Goal: Transaction & Acquisition: Purchase product/service

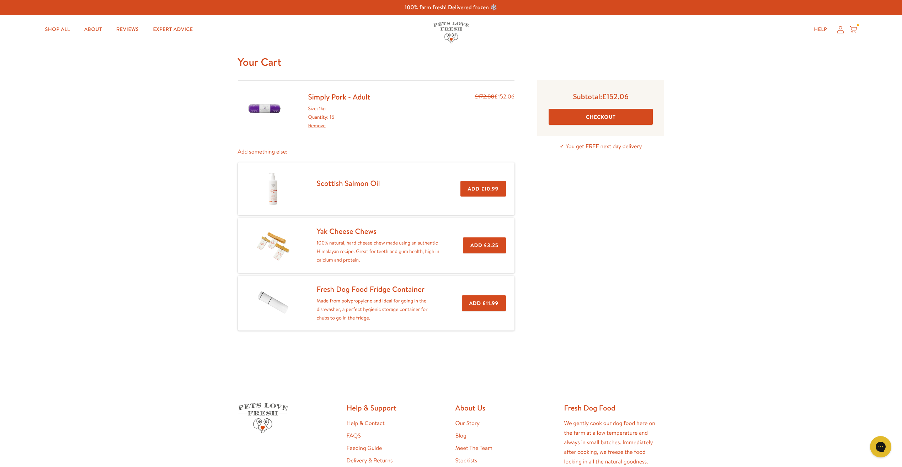
click at [597, 117] on button "Checkout" at bounding box center [601, 117] width 104 height 16
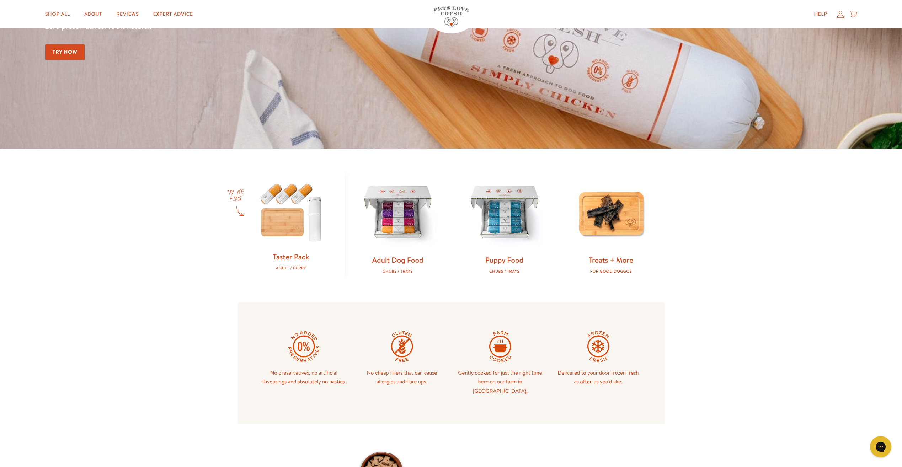
scroll to position [71, 0]
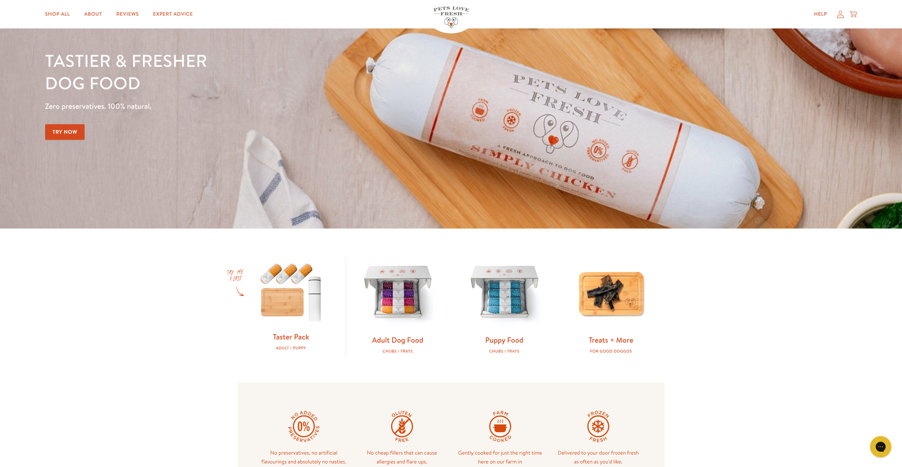
click at [856, 14] on icon at bounding box center [853, 14] width 7 height 8
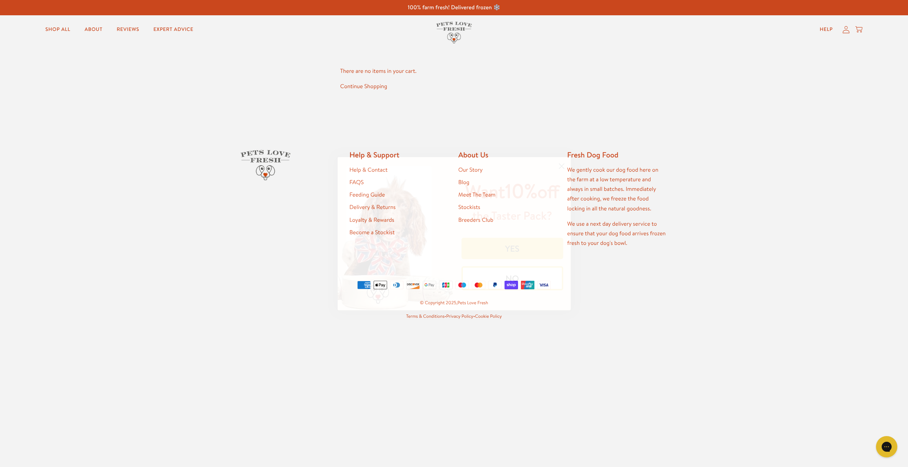
click at [562, 166] on circle "Close dialog" at bounding box center [561, 166] width 12 height 12
